Goal: Task Accomplishment & Management: Manage account settings

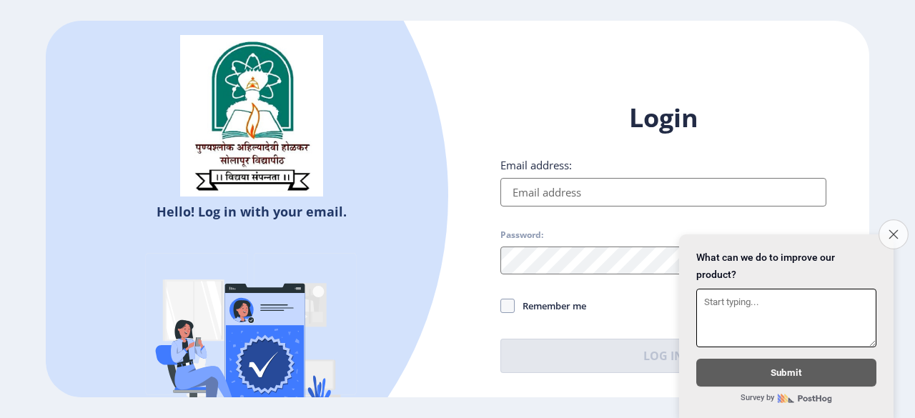
click at [892, 230] on icon "Close survey" at bounding box center [893, 234] width 9 height 9
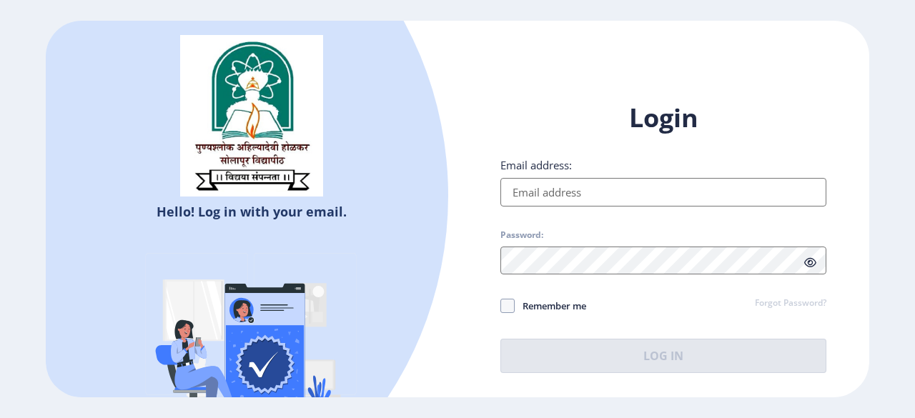
click at [571, 182] on input "Email address:" at bounding box center [663, 192] width 326 height 29
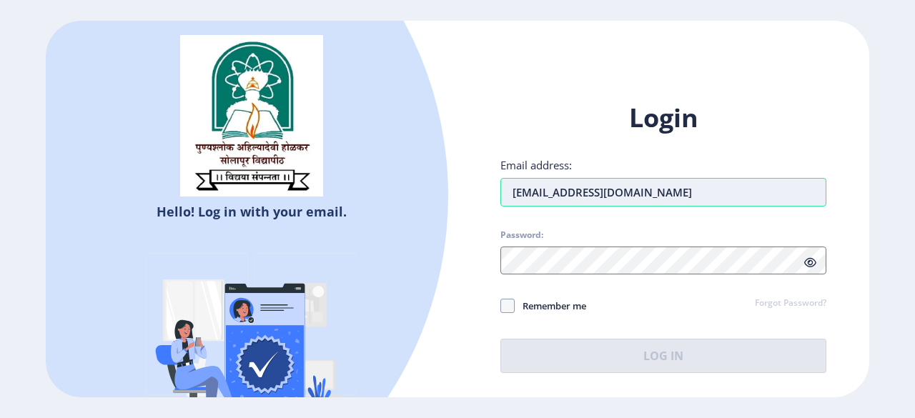
type input "[EMAIL_ADDRESS][DOMAIN_NAME]"
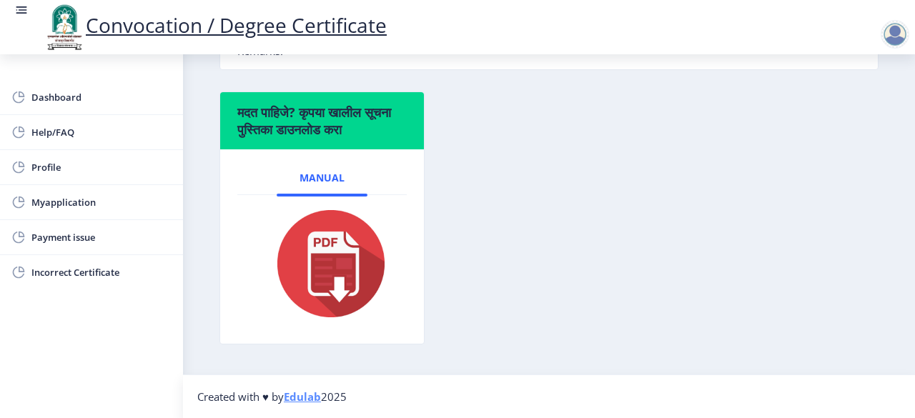
scroll to position [222, 0]
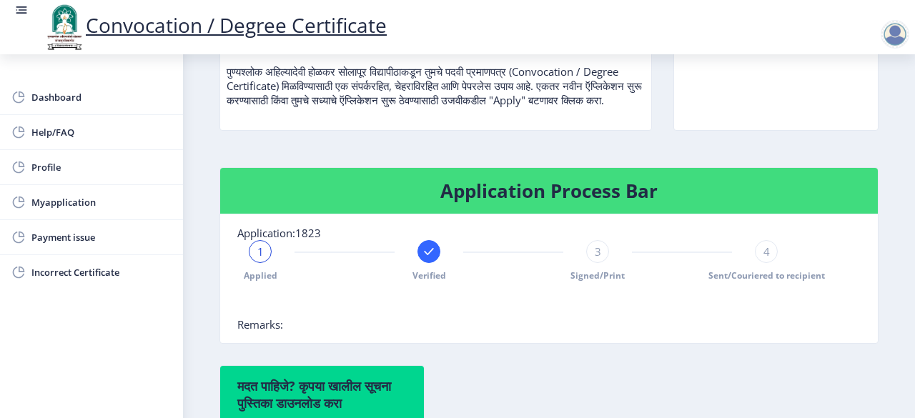
click at [425, 259] on rect at bounding box center [429, 252] width 14 height 14
click at [249, 265] on div "Applied" at bounding box center [260, 260] width 23 height 41
click at [596, 259] on span "3" at bounding box center [598, 252] width 6 height 14
click at [764, 259] on span "4" at bounding box center [767, 252] width 6 height 14
click at [359, 214] on nb-card-header "Application Process Bar" at bounding box center [549, 191] width 658 height 46
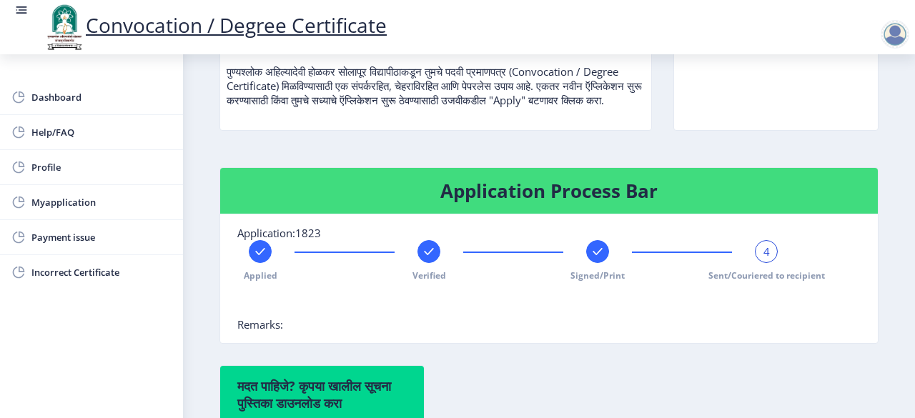
click at [427, 259] on rect at bounding box center [429, 252] width 14 height 14
click at [596, 259] on rect at bounding box center [598, 252] width 14 height 14
click at [762, 259] on rect at bounding box center [766, 252] width 14 height 14
click at [593, 259] on rect at bounding box center [598, 252] width 14 height 14
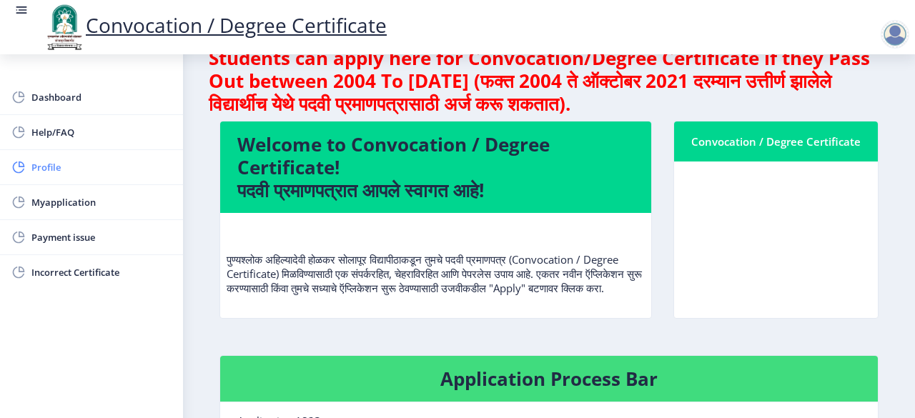
scroll to position [0, 0]
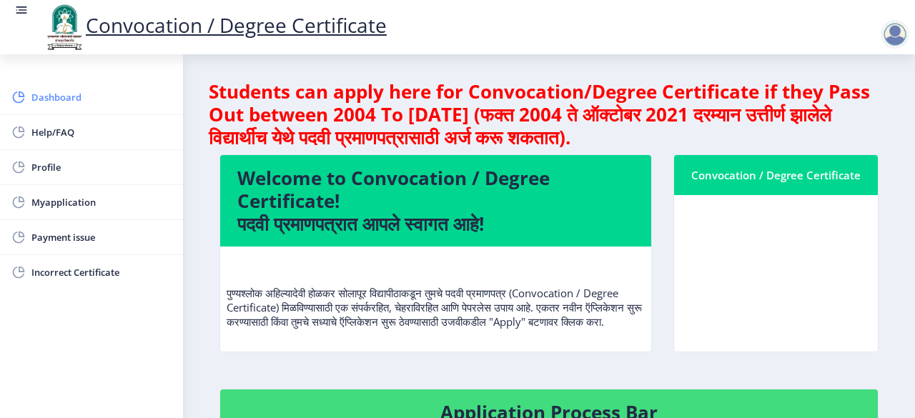
click at [66, 91] on span "Dashboard" at bounding box center [101, 97] width 140 height 17
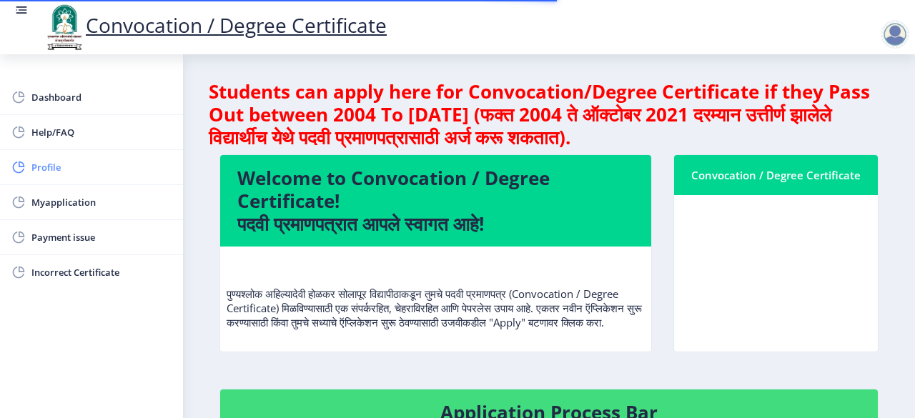
click at [72, 167] on span "Profile" at bounding box center [101, 167] width 140 height 17
select select
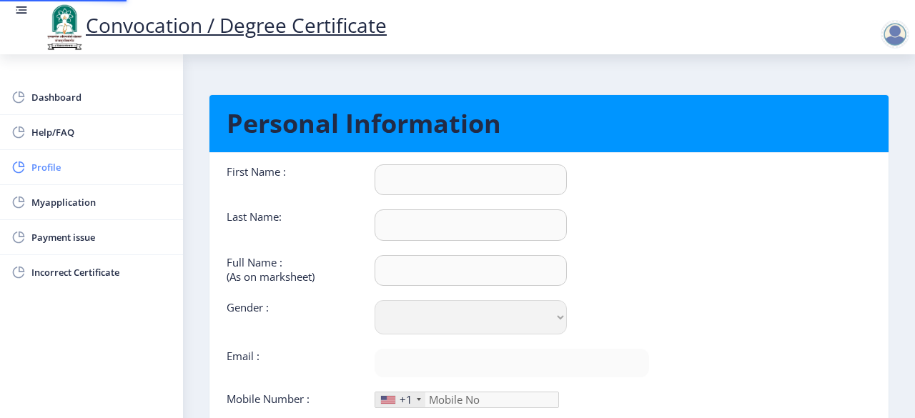
type input "Balaji"
type input "Babar"
type input "BABAR [PERSON_NAME]"
select select "[DEMOGRAPHIC_DATA]"
type input "[EMAIL_ADDRESS][DOMAIN_NAME]"
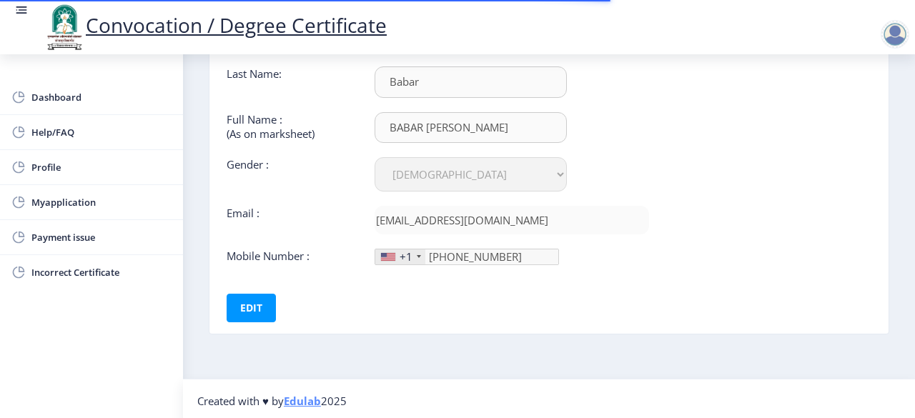
scroll to position [144, 0]
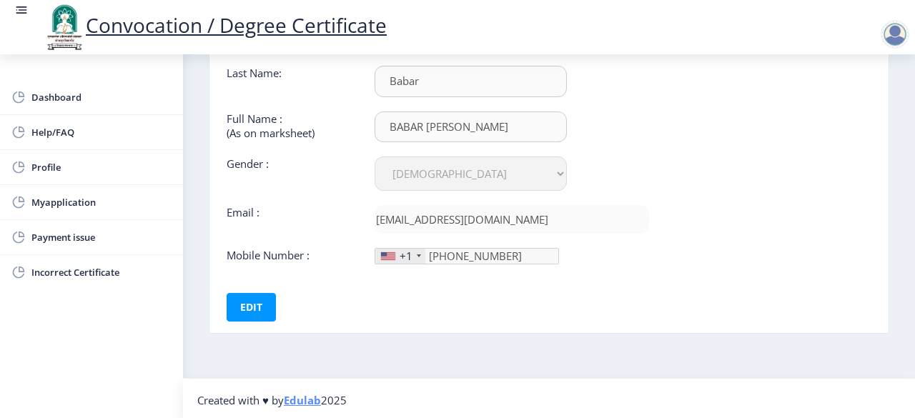
click at [419, 250] on div "+1" at bounding box center [400, 256] width 50 height 15
click at [415, 251] on div "+1" at bounding box center [400, 256] width 50 height 15
click at [257, 307] on button "Edit" at bounding box center [251, 307] width 49 height 29
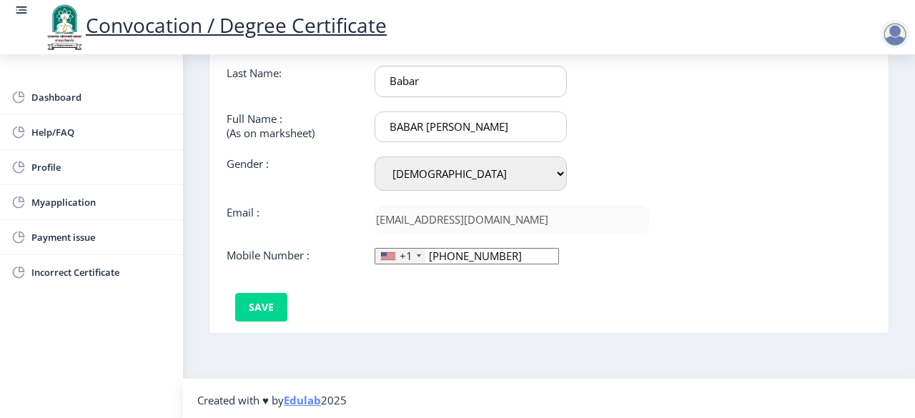
click at [400, 257] on div "+1" at bounding box center [406, 256] width 13 height 14
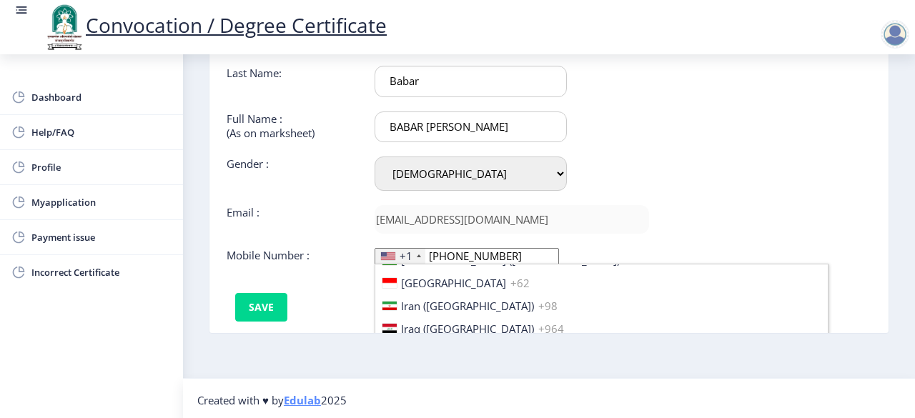
scroll to position [2216, 0]
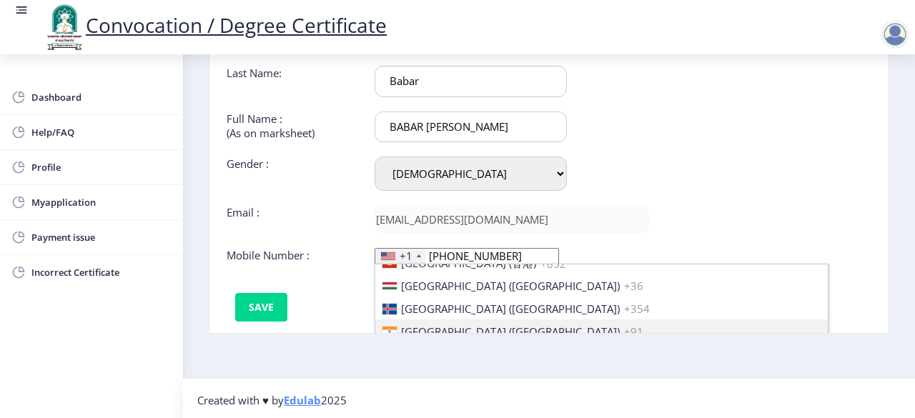
click at [438, 325] on span "[GEOGRAPHIC_DATA] ([GEOGRAPHIC_DATA])" at bounding box center [510, 332] width 219 height 14
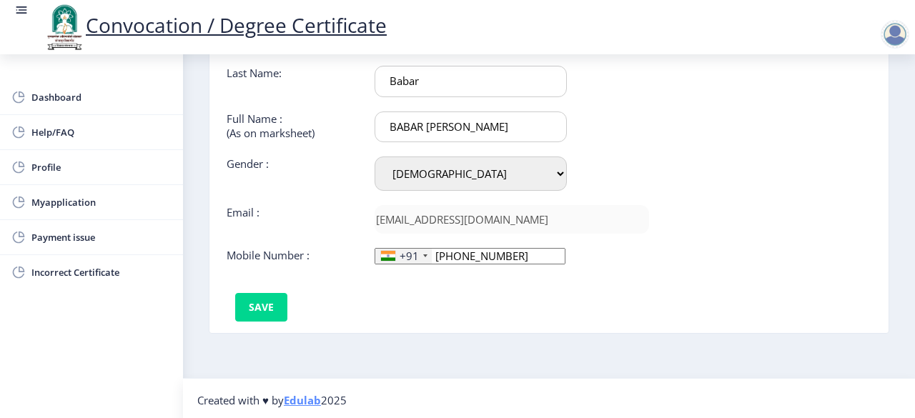
drag, startPoint x: 495, startPoint y: 250, endPoint x: 435, endPoint y: 254, distance: 60.2
click at [435, 254] on input "[PHONE_NUMBER]" at bounding box center [470, 256] width 191 height 16
type input "9359572454"
click at [265, 304] on button "Save" at bounding box center [261, 307] width 52 height 29
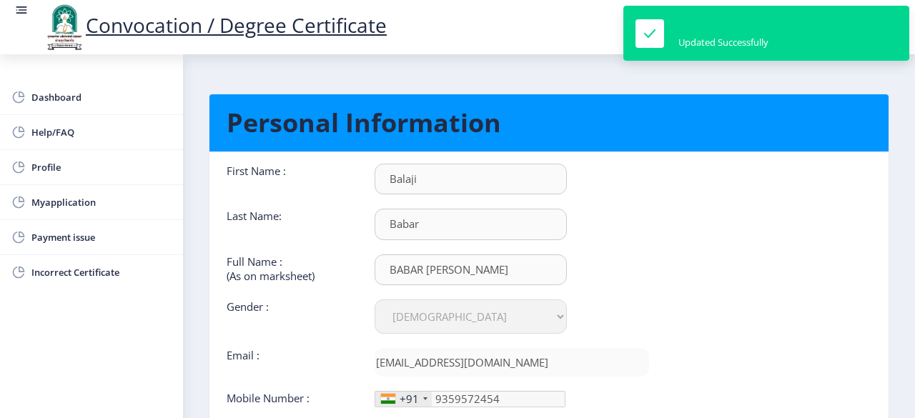
scroll to position [0, 0]
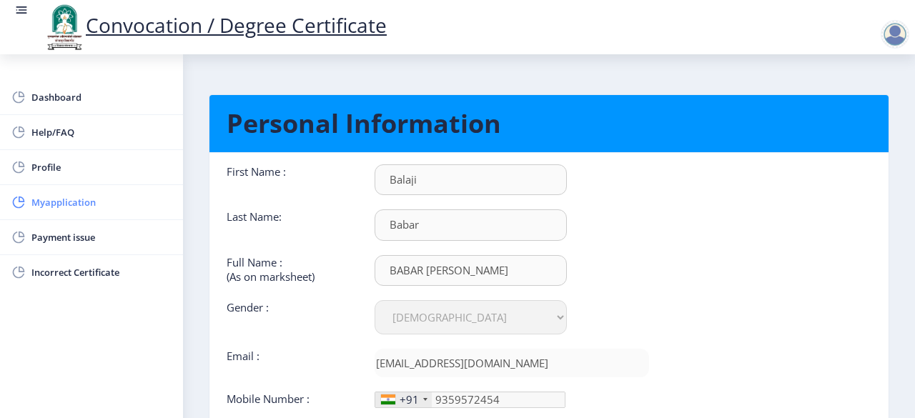
click at [69, 202] on span "Myapplication" at bounding box center [101, 202] width 140 height 17
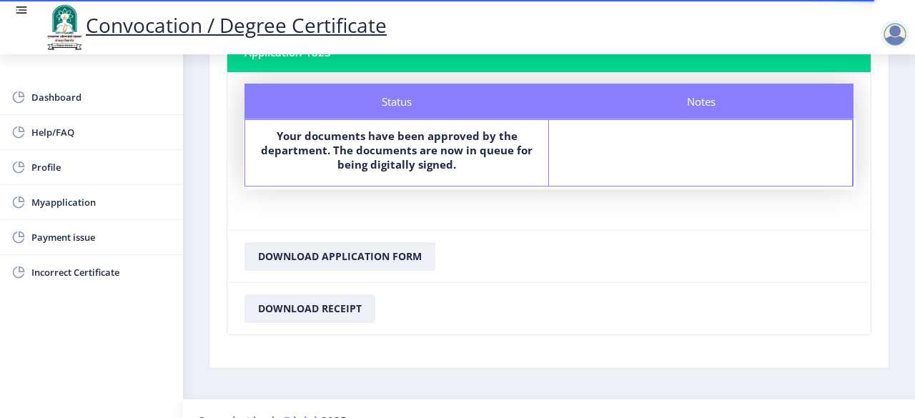
scroll to position [133, 0]
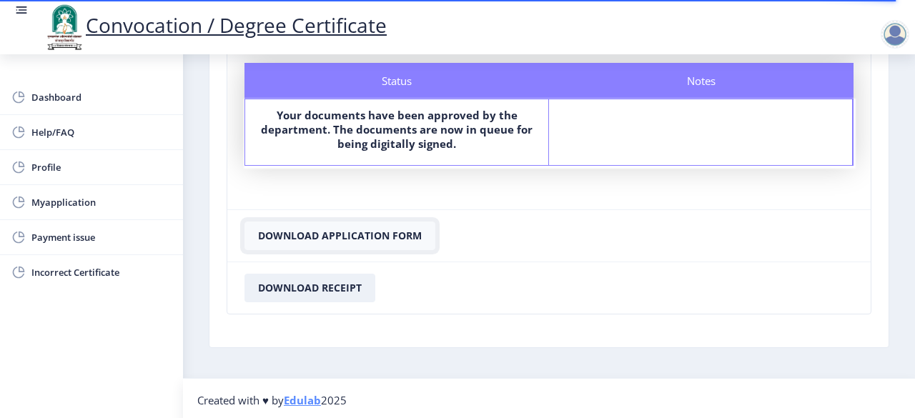
click at [366, 231] on button "Download Application Form" at bounding box center [340, 236] width 191 height 29
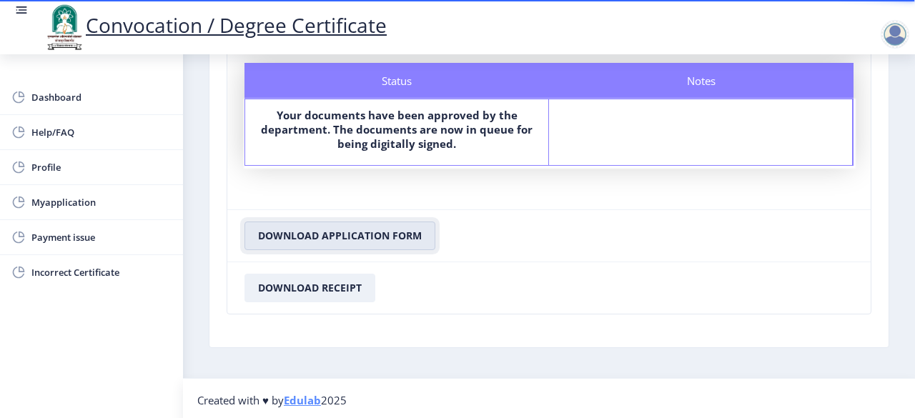
scroll to position [0, 0]
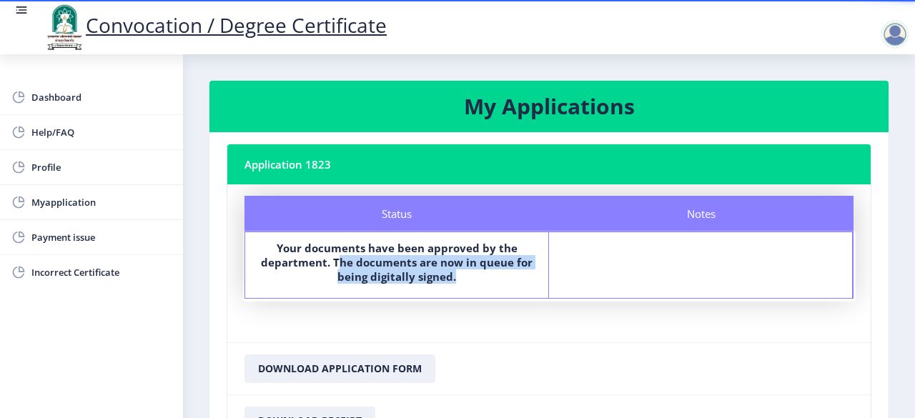
drag, startPoint x: 464, startPoint y: 278, endPoint x: 342, endPoint y: 265, distance: 122.9
click at [342, 265] on label "Your documents have been approved by the department. The documents are now in q…" at bounding box center [396, 262] width 277 height 43
click at [102, 237] on span "Payment issue" at bounding box center [101, 237] width 140 height 17
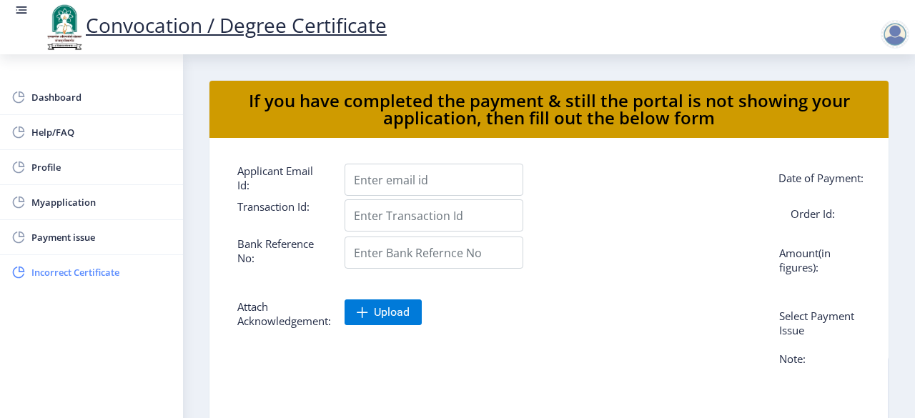
click at [83, 270] on span "Incorrect Certificate" at bounding box center [101, 272] width 140 height 17
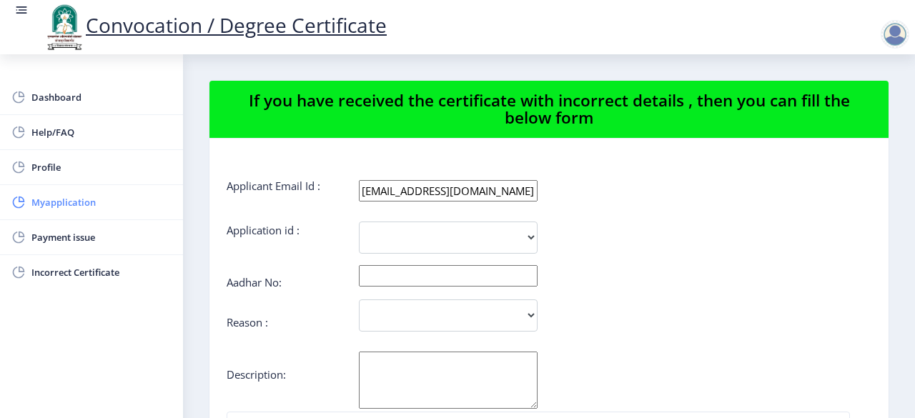
click at [44, 194] on span "Myapplication" at bounding box center [101, 202] width 140 height 17
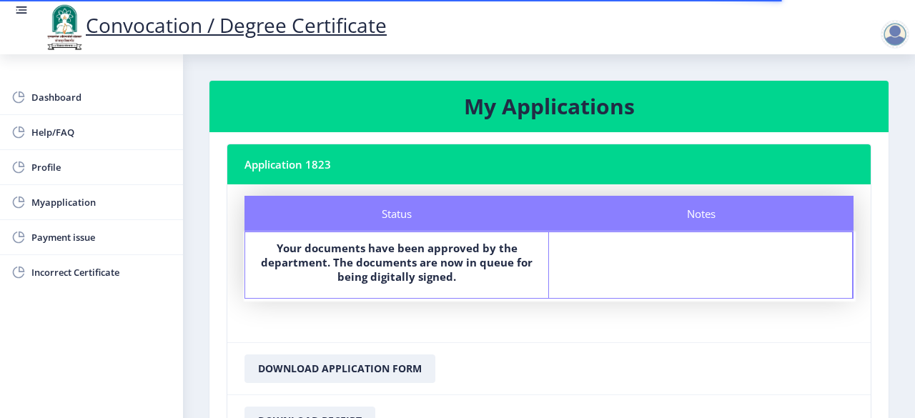
click at [889, 30] on div at bounding box center [895, 34] width 29 height 29
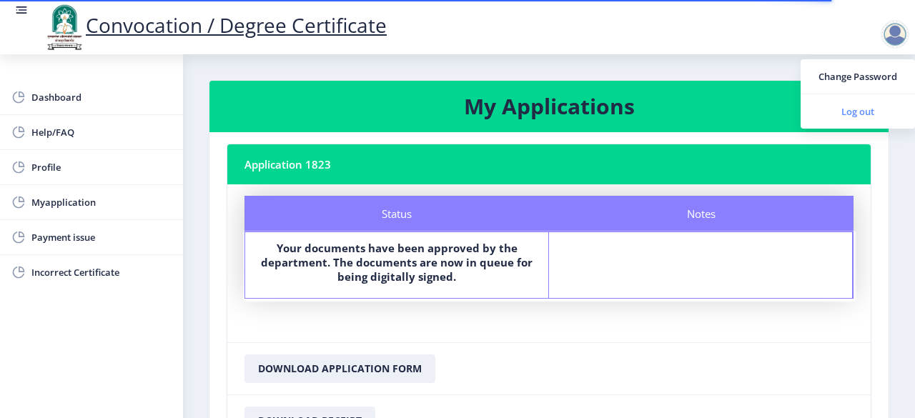
click at [868, 117] on span "Log out" at bounding box center [858, 111] width 92 height 17
